Goal: Task Accomplishment & Management: Manage account settings

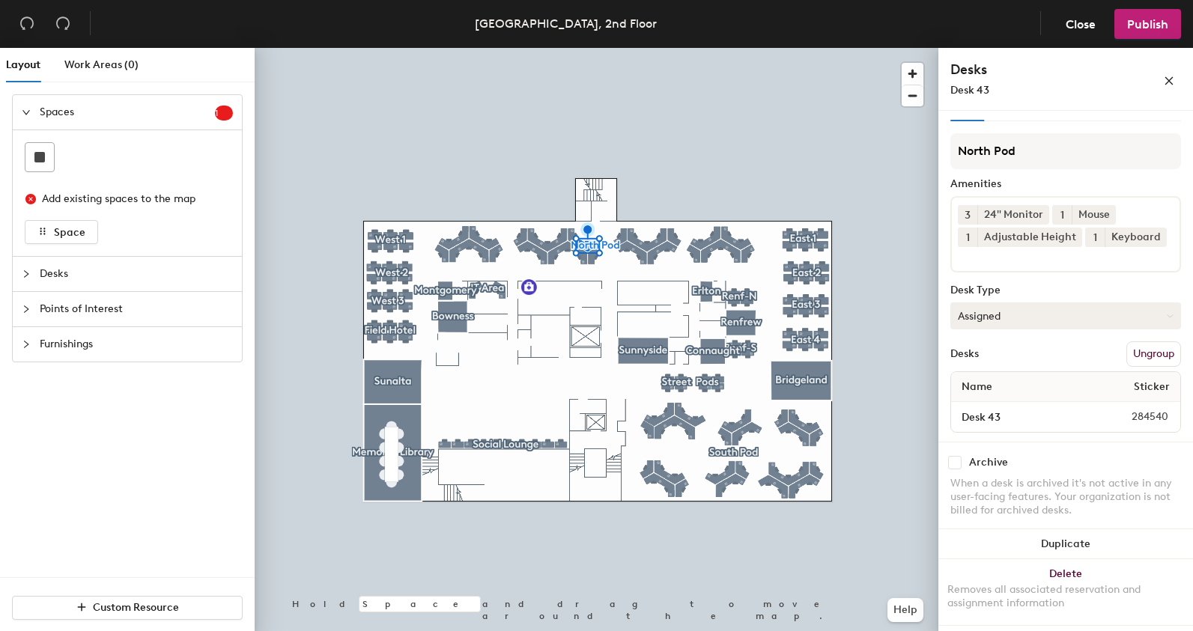
scroll to position [46, 0]
click at [1154, 315] on button "Assigned" at bounding box center [1066, 316] width 231 height 27
click at [979, 408] on div "Hoteled" at bounding box center [1026, 407] width 150 height 22
click at [1135, 31] on button "Publish" at bounding box center [1148, 24] width 67 height 30
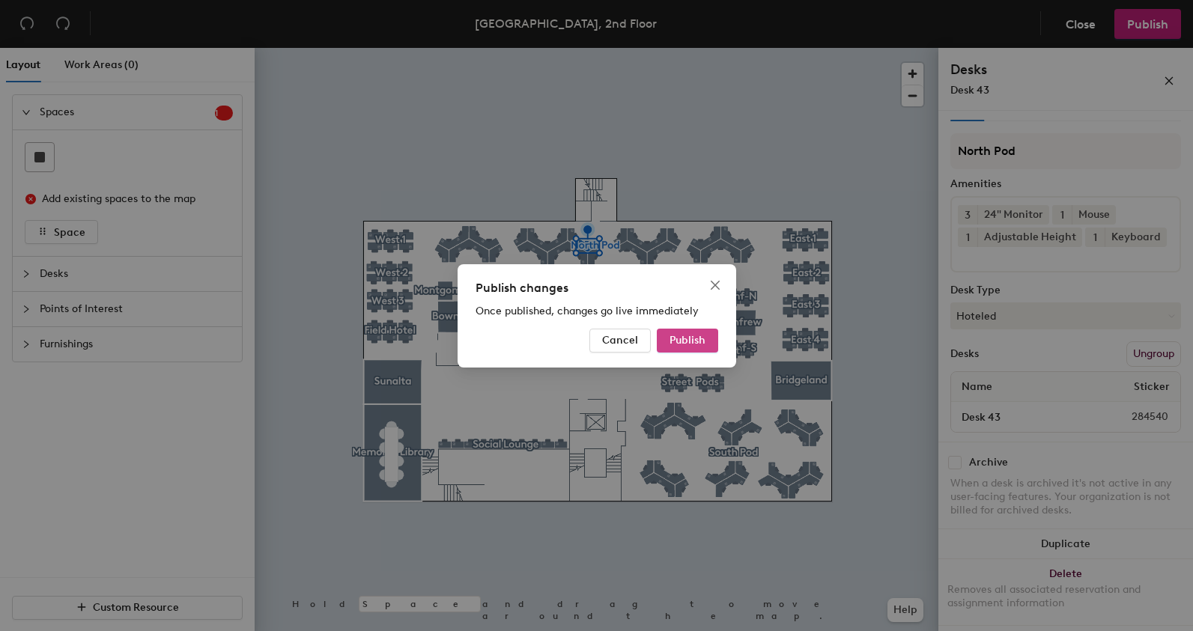
click at [692, 339] on span "Publish" at bounding box center [688, 340] width 36 height 13
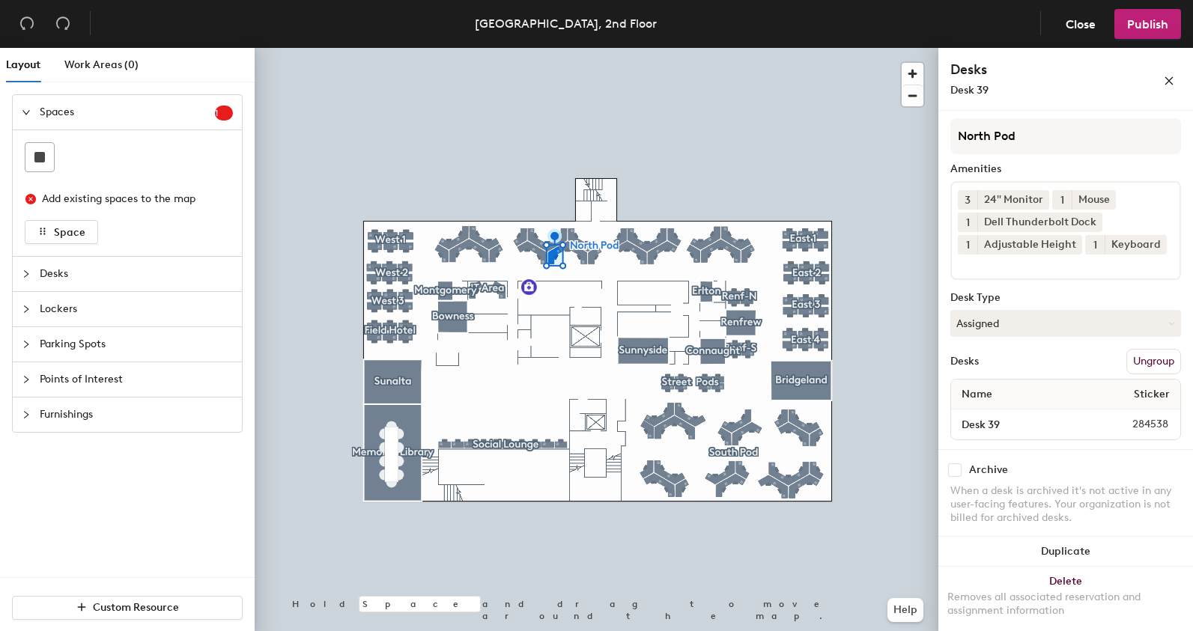
scroll to position [69, 0]
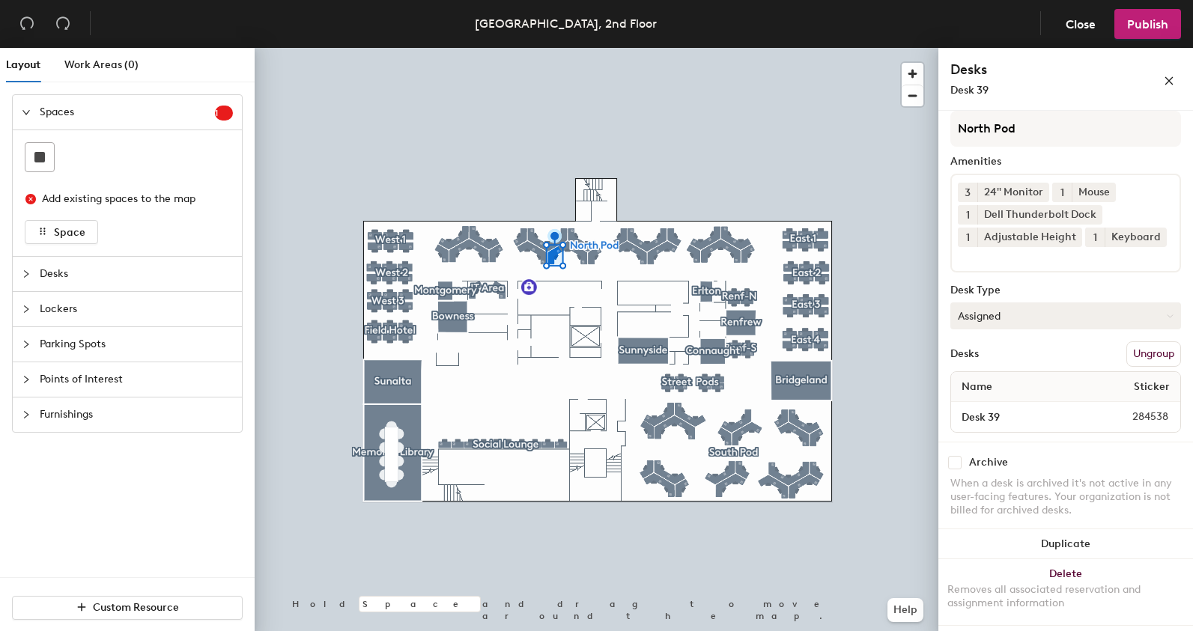
click at [1152, 315] on button "Assigned" at bounding box center [1066, 316] width 231 height 27
click at [1003, 407] on div "Hoteled" at bounding box center [1026, 407] width 150 height 22
click at [1145, 24] on span "Publish" at bounding box center [1147, 24] width 41 height 14
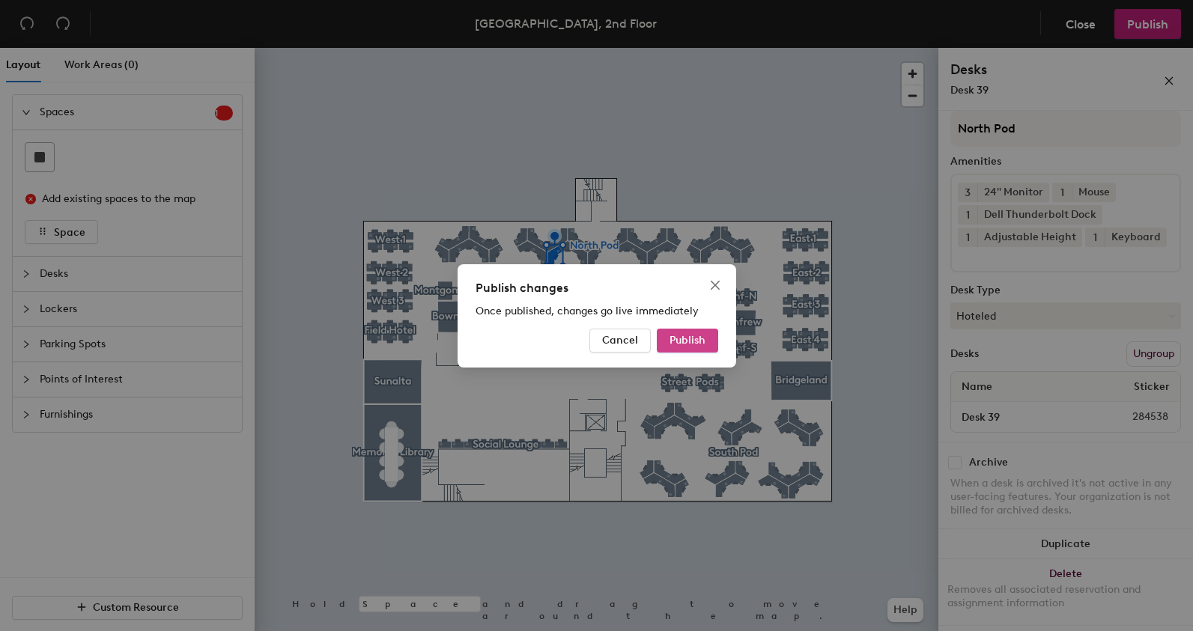
click at [683, 348] on button "Publish" at bounding box center [687, 341] width 61 height 24
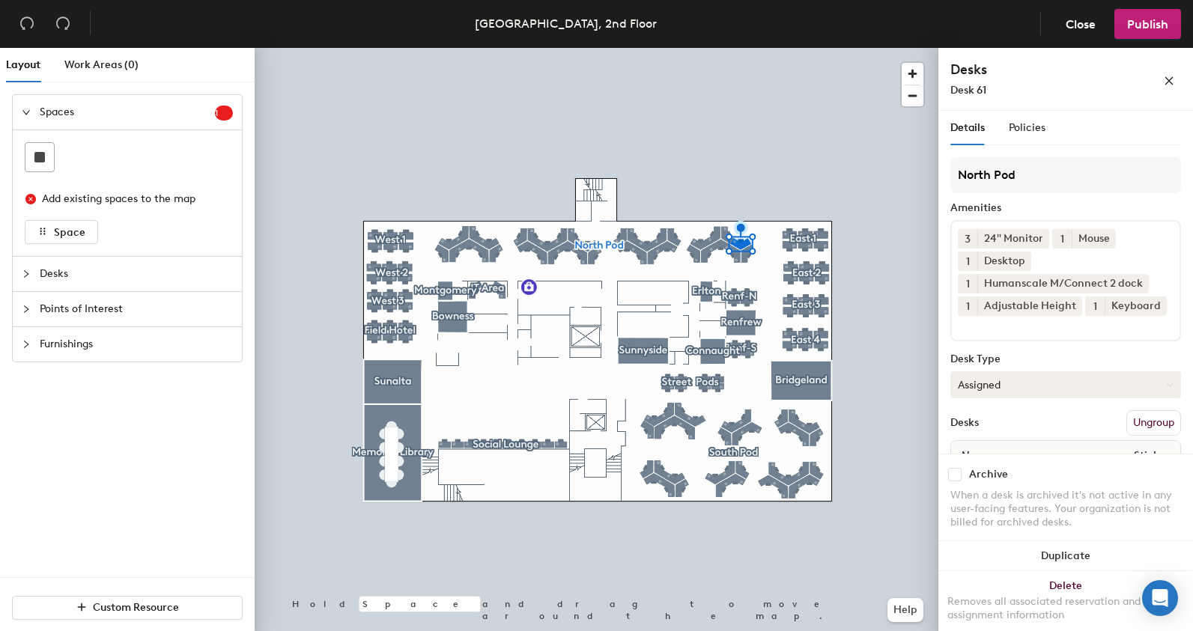
click at [1048, 399] on button "Assigned" at bounding box center [1066, 385] width 231 height 27
click at [984, 488] on div "Hoteled" at bounding box center [1026, 476] width 150 height 22
click at [1138, 28] on span "Publish" at bounding box center [1147, 24] width 41 height 14
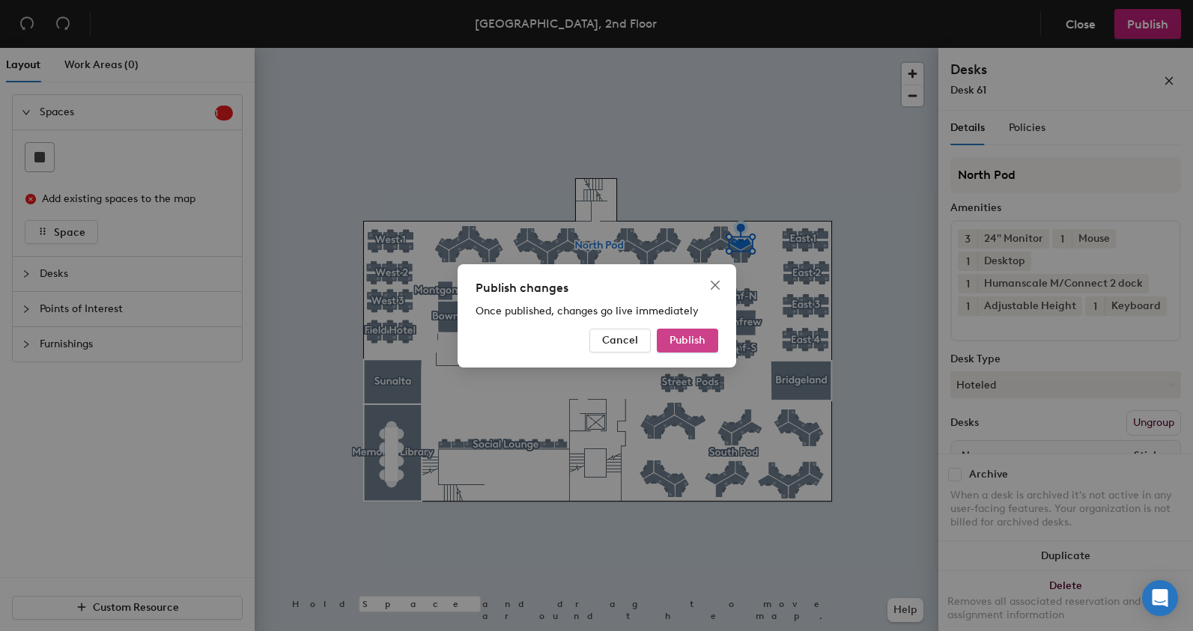
click at [675, 342] on span "Publish" at bounding box center [688, 340] width 36 height 13
